Goal: Task Accomplishment & Management: Use online tool/utility

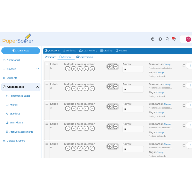
scroll to position [88, 0]
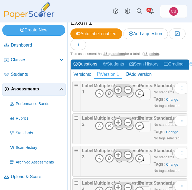
click at [108, 93] on icon "B" at bounding box center [109, 93] width 9 height 9
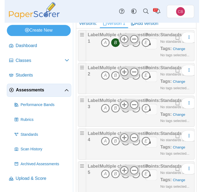
scroll to position [140, 0]
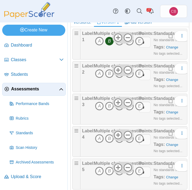
drag, startPoint x: 4, startPoint y: 189, endPoint x: -13, endPoint y: 195, distance: 18.6
click at [0, 190] on html "Dashboard Classes Archived classes Students" at bounding box center [96, 95] width 192 height 190
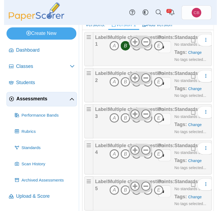
scroll to position [108, 0]
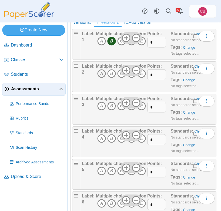
click at [101, 74] on icon "A" at bounding box center [101, 73] width 9 height 9
click at [132, 109] on icon "D" at bounding box center [132, 106] width 9 height 9
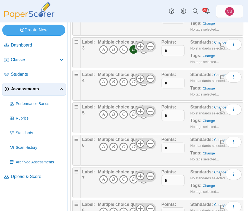
scroll to position [160, 0]
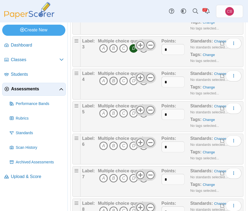
click at [113, 82] on icon "B" at bounding box center [113, 81] width 9 height 9
click at [113, 114] on icon "B" at bounding box center [113, 113] width 9 height 9
click at [132, 177] on icon "D" at bounding box center [133, 178] width 9 height 9
click at [103, 147] on icon "A" at bounding box center [103, 146] width 9 height 9
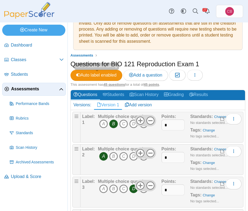
scroll to position [20, 0]
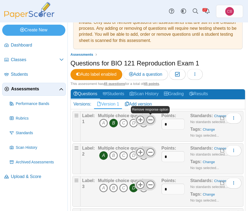
click at [152, 120] on use at bounding box center [150, 120] width 8 height 8
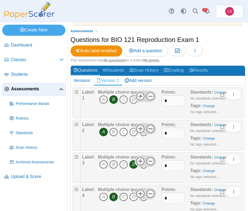
click at [152, 129] on use at bounding box center [150, 129] width 8 height 8
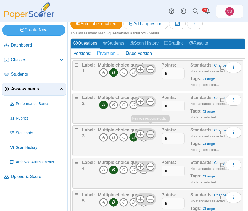
click at [152, 133] on icon at bounding box center [150, 134] width 9 height 9
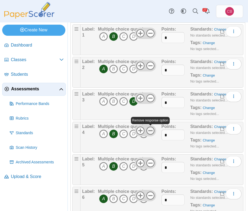
click at [152, 132] on icon at bounding box center [150, 130] width 9 height 9
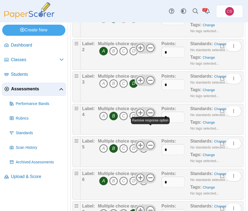
scroll to position [131, 0]
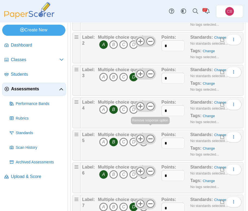
click at [151, 137] on icon at bounding box center [150, 139] width 9 height 9
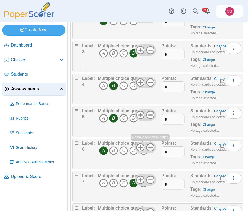
click at [152, 147] on icon at bounding box center [150, 147] width 9 height 9
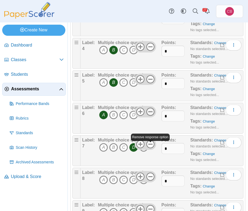
scroll to position [191, 0]
click at [152, 144] on use at bounding box center [150, 144] width 8 height 8
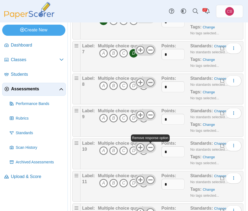
scroll to position [285, 0]
click at [133, 87] on icon "D" at bounding box center [133, 85] width 9 height 9
click at [152, 84] on icon at bounding box center [150, 82] width 9 height 9
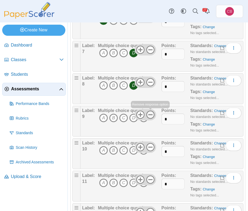
click at [152, 114] on use at bounding box center [150, 114] width 8 height 8
click at [151, 147] on use at bounding box center [150, 147] width 8 height 8
click at [150, 180] on icon at bounding box center [150, 179] width 9 height 9
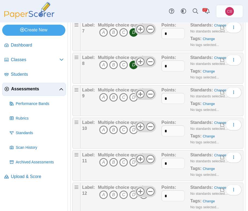
scroll to position [307, 0]
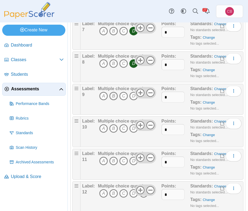
click at [113, 98] on icon "B" at bounding box center [113, 96] width 9 height 9
click at [103, 129] on icon "A" at bounding box center [103, 128] width 9 height 9
click at [133, 162] on icon "D" at bounding box center [133, 161] width 9 height 9
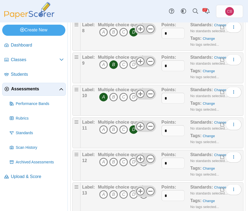
scroll to position [340, 0]
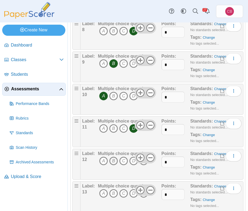
click at [114, 161] on icon "B" at bounding box center [113, 161] width 9 height 9
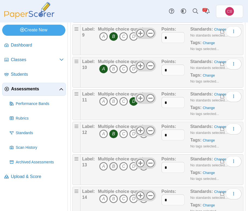
click at [113, 167] on icon "B" at bounding box center [113, 166] width 9 height 9
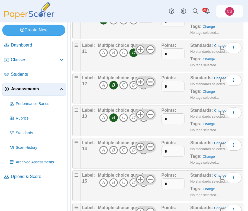
scroll to position [417, 0]
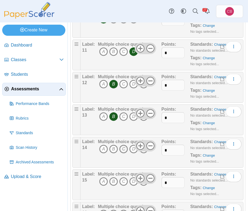
click at [125, 149] on icon "C" at bounding box center [123, 149] width 9 height 9
click at [124, 184] on icon "C" at bounding box center [123, 181] width 9 height 9
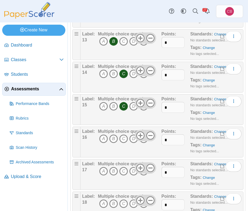
scroll to position [496, 0]
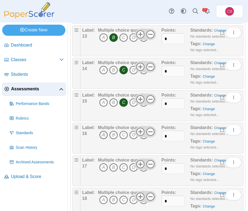
click at [103, 136] on icon "A" at bounding box center [103, 135] width 9 height 9
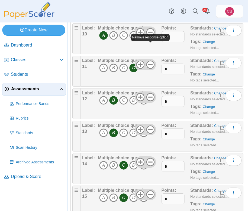
scroll to position [380, 0]
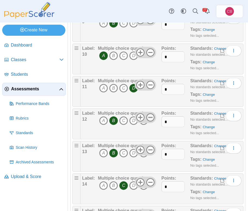
click at [151, 119] on icon at bounding box center [150, 117] width 9 height 9
click at [152, 150] on icon at bounding box center [150, 150] width 9 height 9
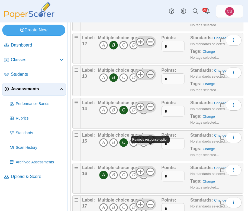
scroll to position [466, 0]
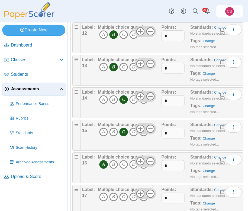
click at [151, 96] on icon at bounding box center [150, 96] width 9 height 9
click at [151, 131] on icon at bounding box center [150, 129] width 9 height 9
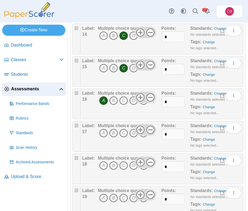
scroll to position [532, 0]
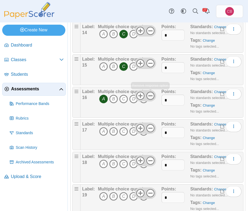
click at [150, 96] on icon at bounding box center [150, 95] width 9 height 9
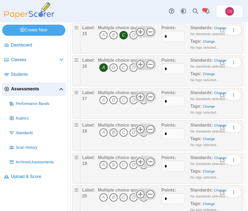
scroll to position [563, 0]
click at [114, 100] on icon "B" at bounding box center [113, 100] width 9 height 9
click at [152, 97] on icon at bounding box center [150, 96] width 9 height 9
click at [152, 128] on icon at bounding box center [150, 129] width 9 height 9
click at [102, 132] on icon "A" at bounding box center [103, 132] width 9 height 9
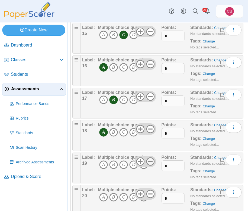
click at [150, 162] on icon at bounding box center [150, 161] width 9 height 9
click at [151, 196] on icon at bounding box center [150, 194] width 9 height 9
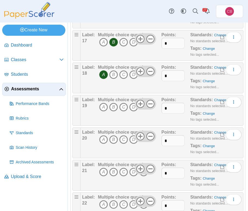
scroll to position [624, 0]
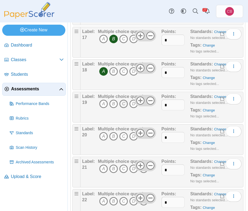
click at [125, 104] on icon "C" at bounding box center [123, 104] width 9 height 9
click at [133, 138] on icon "D" at bounding box center [133, 136] width 9 height 9
click at [133, 171] on icon "D" at bounding box center [133, 169] width 9 height 9
click at [150, 167] on icon at bounding box center [150, 165] width 9 height 9
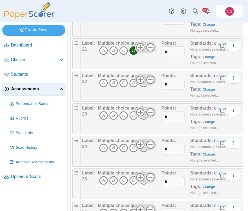
scroll to position [743, 0]
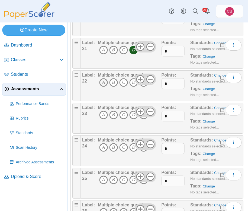
click at [103, 82] on icon "A" at bounding box center [103, 82] width 9 height 9
click at [152, 79] on icon at bounding box center [150, 79] width 9 height 9
click at [113, 117] on icon "B" at bounding box center [113, 115] width 9 height 9
click at [149, 112] on icon at bounding box center [150, 111] width 9 height 9
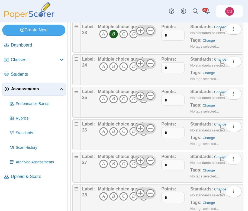
scroll to position [825, 0]
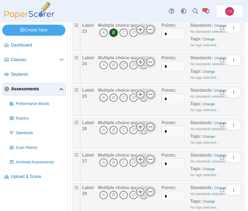
click at [125, 64] on icon "C" at bounding box center [123, 65] width 9 height 9
click at [152, 63] on icon at bounding box center [150, 62] width 9 height 9
click at [152, 95] on icon at bounding box center [150, 94] width 9 height 9
click at [113, 98] on icon "B" at bounding box center [113, 97] width 9 height 9
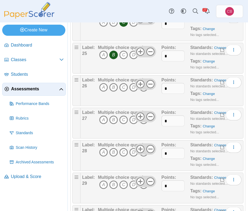
scroll to position [869, 0]
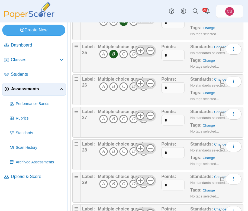
click at [133, 89] on icon "D" at bounding box center [133, 86] width 9 height 9
click at [151, 83] on use at bounding box center [150, 83] width 8 height 8
click at [152, 116] on icon at bounding box center [150, 116] width 9 height 9
click at [152, 149] on icon at bounding box center [150, 148] width 9 height 9
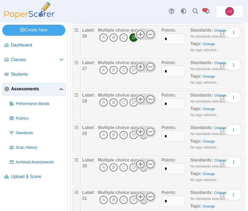
scroll to position [920, 0]
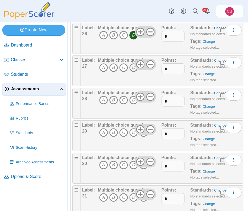
click at [135, 68] on icon "D" at bounding box center [133, 67] width 9 height 9
click at [114, 101] on icon "B" at bounding box center [113, 100] width 9 height 9
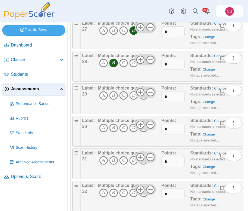
scroll to position [960, 0]
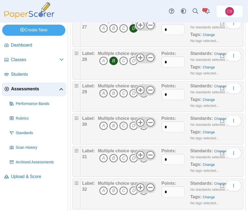
click at [103, 93] on icon "A" at bounding box center [103, 93] width 9 height 9
click at [151, 89] on icon at bounding box center [150, 90] width 9 height 9
click at [152, 123] on use at bounding box center [150, 122] width 8 height 8
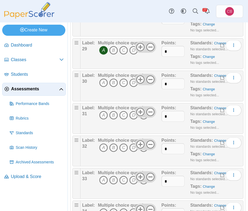
scroll to position [1003, 0]
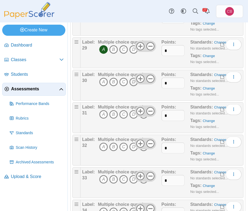
click at [133, 84] on icon "D" at bounding box center [133, 82] width 9 height 9
click at [151, 113] on icon at bounding box center [150, 111] width 9 height 9
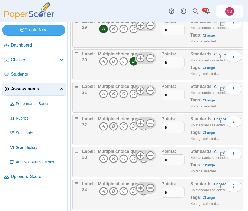
scroll to position [1026, 0]
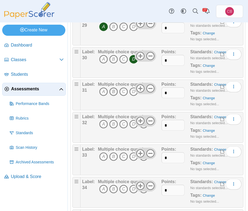
click at [112, 95] on icon "B" at bounding box center [113, 91] width 9 height 9
click at [152, 121] on use at bounding box center [150, 121] width 8 height 8
click at [152, 155] on icon at bounding box center [150, 153] width 9 height 9
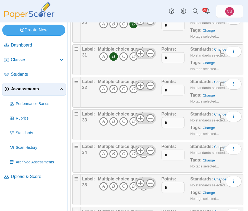
scroll to position [1071, 0]
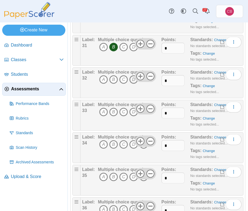
click at [133, 78] on icon "D" at bounding box center [133, 79] width 9 height 9
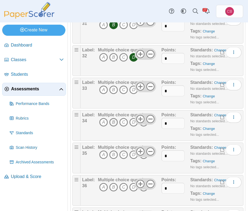
scroll to position [1094, 0]
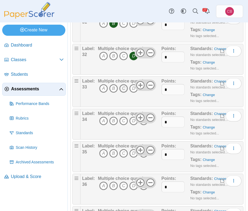
click at [123, 89] on icon "C" at bounding box center [123, 88] width 9 height 9
click at [104, 122] on icon "A" at bounding box center [103, 121] width 9 height 9
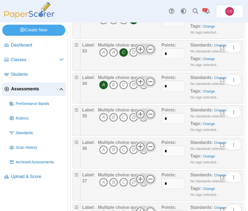
scroll to position [1139, 0]
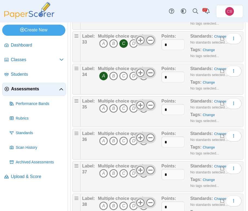
click at [152, 73] on use at bounding box center [150, 72] width 8 height 8
click at [135, 109] on icon "D" at bounding box center [133, 108] width 9 height 9
click at [152, 105] on use at bounding box center [150, 105] width 8 height 8
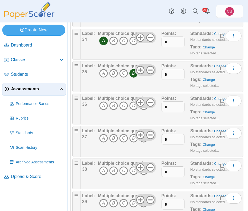
scroll to position [1175, 0]
click at [125, 106] on icon "C" at bounding box center [123, 105] width 9 height 9
click at [152, 103] on icon at bounding box center [150, 102] width 9 height 9
click at [124, 138] on icon "C" at bounding box center [123, 138] width 9 height 9
click at [153, 136] on use at bounding box center [150, 134] width 8 height 8
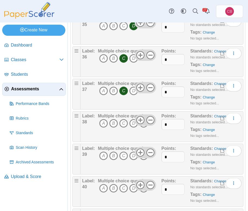
scroll to position [1227, 0]
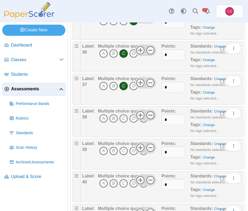
click at [151, 116] on icon at bounding box center [150, 115] width 9 height 9
click at [134, 121] on icon "D" at bounding box center [133, 118] width 9 height 9
click at [150, 148] on use at bounding box center [150, 147] width 8 height 8
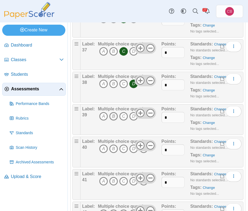
click at [115, 117] on icon "B" at bounding box center [113, 116] width 9 height 9
click at [133, 117] on icon "D" at bounding box center [133, 116] width 9 height 9
click at [113, 116] on icon "B" at bounding box center [113, 116] width 9 height 9
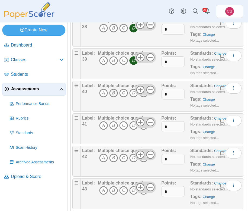
scroll to position [1318, 0]
click at [122, 92] on icon "C" at bounding box center [123, 93] width 9 height 9
click at [150, 92] on icon at bounding box center [150, 89] width 9 height 9
click at [151, 124] on icon at bounding box center [150, 122] width 9 height 9
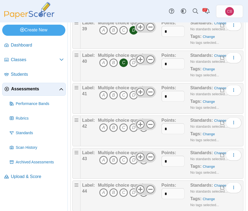
scroll to position [1351, 0]
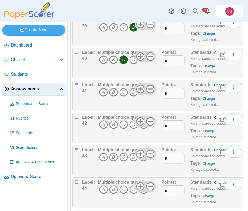
click at [133, 93] on icon "D" at bounding box center [133, 92] width 9 height 9
click at [103, 125] on icon "A" at bounding box center [103, 124] width 9 height 9
click at [150, 121] on use at bounding box center [150, 121] width 8 height 8
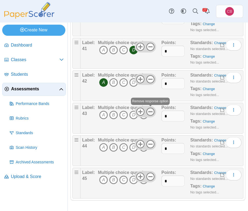
click at [150, 113] on icon at bounding box center [150, 111] width 9 height 9
click at [114, 116] on icon "B" at bounding box center [113, 115] width 9 height 9
click at [102, 148] on icon "A" at bounding box center [103, 147] width 9 height 9
click at [150, 145] on icon at bounding box center [150, 144] width 9 height 9
click at [101, 182] on icon "A" at bounding box center [103, 180] width 9 height 9
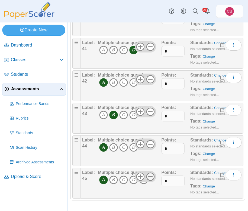
click at [149, 177] on icon at bounding box center [150, 176] width 9 height 9
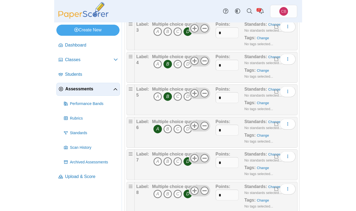
scroll to position [0, 0]
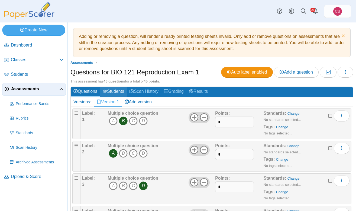
click at [117, 91] on link "Students" at bounding box center [113, 92] width 27 height 10
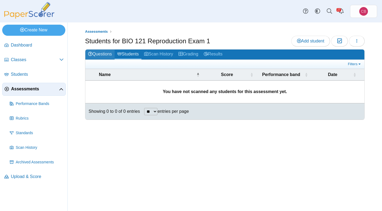
click at [97, 55] on link "Questions" at bounding box center [99, 55] width 29 height 10
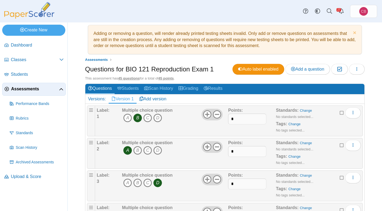
scroll to position [7, 0]
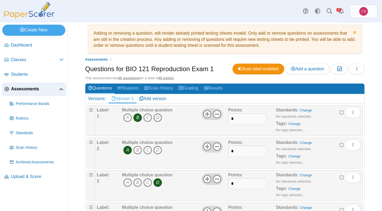
click at [353, 32] on link "Dismiss notice" at bounding box center [353, 33] width 5 height 6
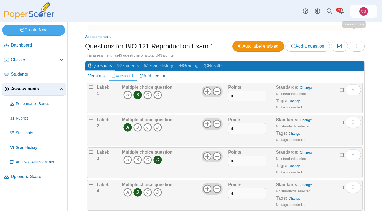
scroll to position [4, 0]
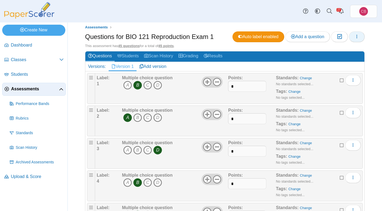
click at [358, 38] on icon "button" at bounding box center [356, 36] width 4 height 4
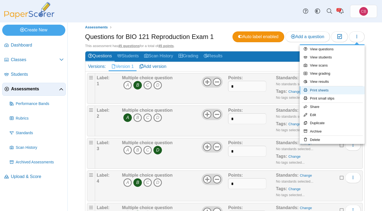
click at [334, 90] on link "Print sheets" at bounding box center [331, 90] width 65 height 8
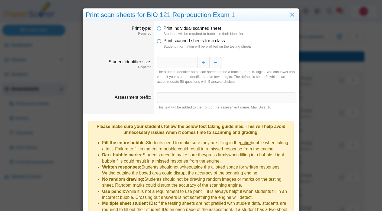
click at [160, 42] on icon at bounding box center [159, 40] width 4 height 4
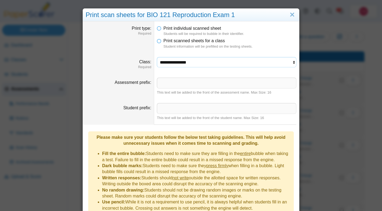
click at [167, 63] on select "**********" at bounding box center [226, 62] width 139 height 10
select select "**********"
click at [157, 57] on select "**********" at bounding box center [226, 62] width 139 height 10
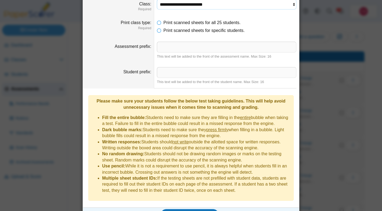
scroll to position [64, 0]
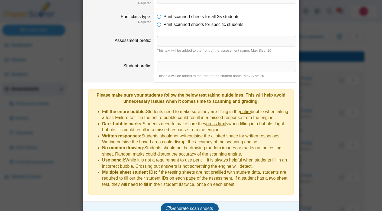
click at [189, 206] on span "Generate scan sheets" at bounding box center [189, 208] width 47 height 5
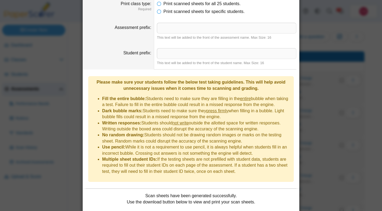
scroll to position [107, 0]
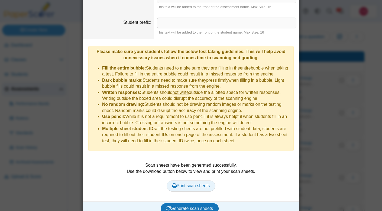
click at [197, 184] on span "Print scan sheets" at bounding box center [191, 186] width 38 height 5
